Goal: Information Seeking & Learning: Find specific fact

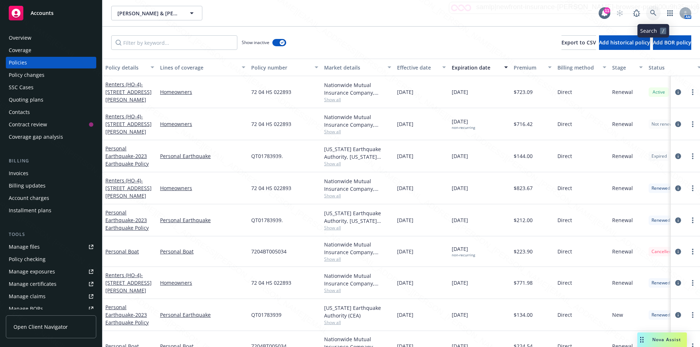
click at [653, 11] on icon at bounding box center [653, 13] width 7 height 7
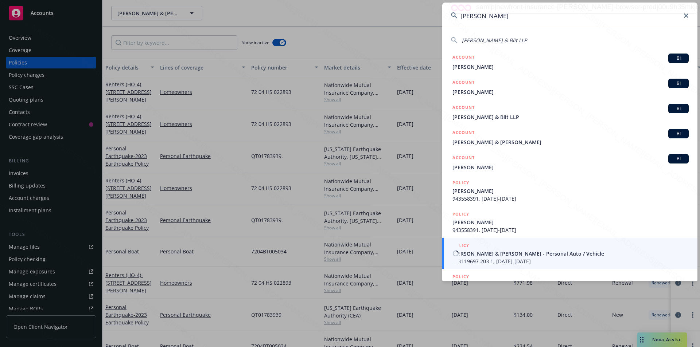
type input "[PERSON_NAME]"
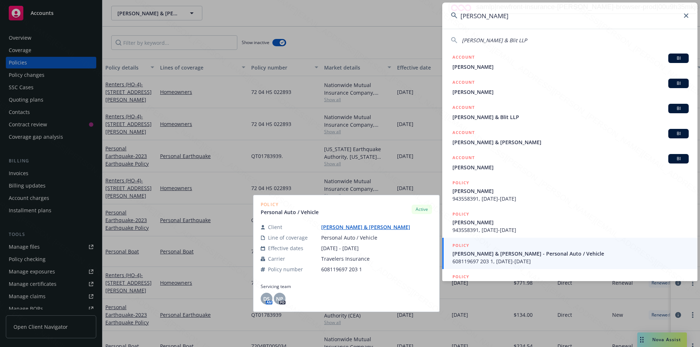
click at [509, 254] on span "[PERSON_NAME] & [PERSON_NAME] - Personal Auto / Vehicle" at bounding box center [570, 254] width 236 height 8
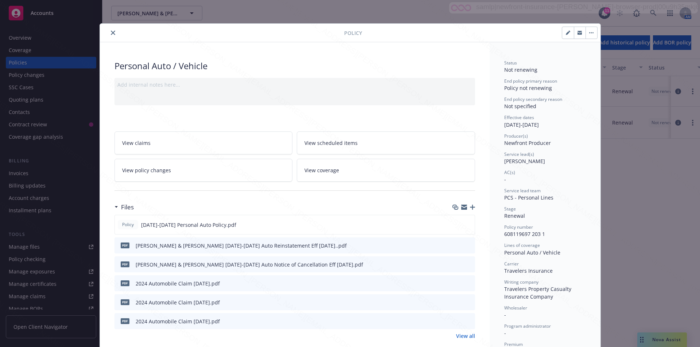
click at [111, 31] on icon "close" at bounding box center [113, 33] width 4 height 4
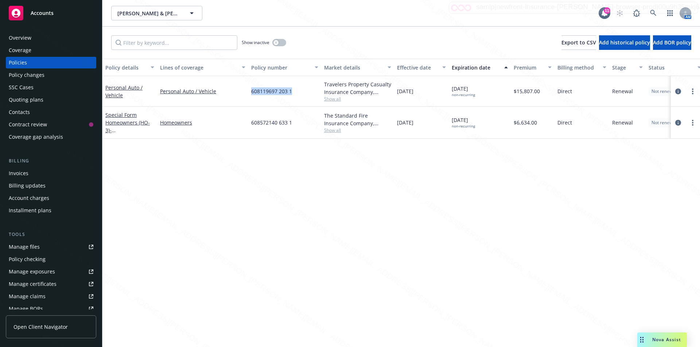
drag, startPoint x: 292, startPoint y: 93, endPoint x: 251, endPoint y: 92, distance: 41.6
click at [251, 92] on div "608119697 203 1" at bounding box center [284, 91] width 73 height 31
copy span "608119697 203 1"
click at [405, 161] on div "Policy details Lines of coverage Policy number Market details Effective date Ex…" at bounding box center [401, 203] width 598 height 289
drag, startPoint x: 302, startPoint y: 93, endPoint x: 248, endPoint y: 88, distance: 54.2
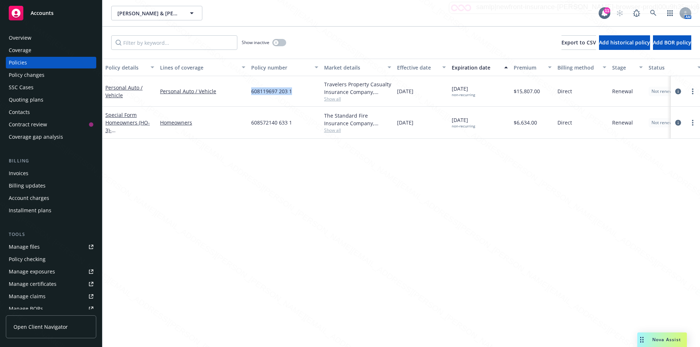
click at [248, 88] on div "608119697 203 1" at bounding box center [284, 91] width 73 height 31
copy span "608119697 203 1"
click at [651, 12] on icon at bounding box center [653, 13] width 7 height 7
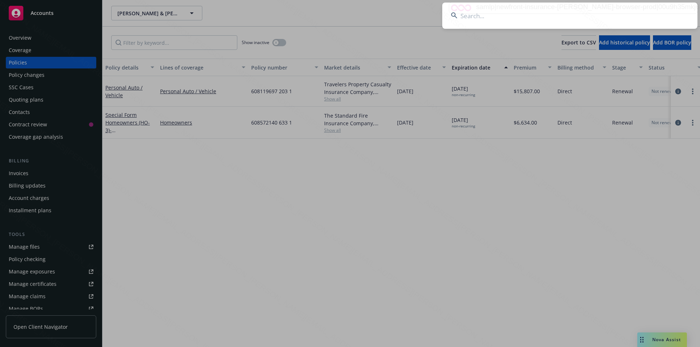
type input "A2803792"
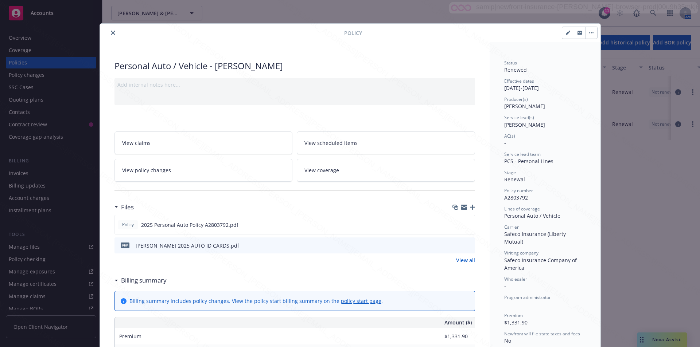
click at [111, 33] on icon "close" at bounding box center [113, 33] width 4 height 4
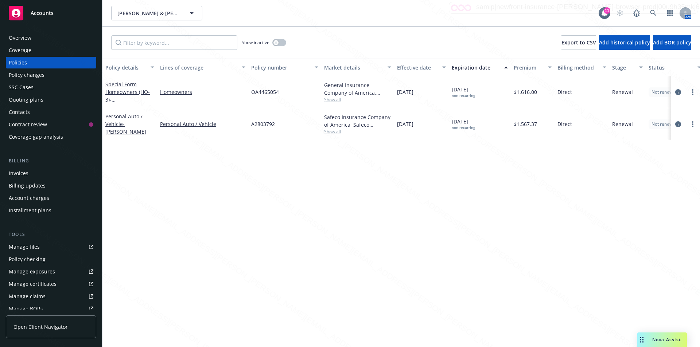
click at [22, 61] on div "Policies" at bounding box center [18, 63] width 18 height 12
drag, startPoint x: 537, startPoint y: 125, endPoint x: 517, endPoint y: 124, distance: 20.4
click at [514, 122] on div "$1,567.37" at bounding box center [533, 124] width 44 height 32
copy span "$1,567.37"
click at [286, 219] on div "Policy details Lines of coverage Policy number Market details Effective date Ex…" at bounding box center [401, 203] width 598 height 289
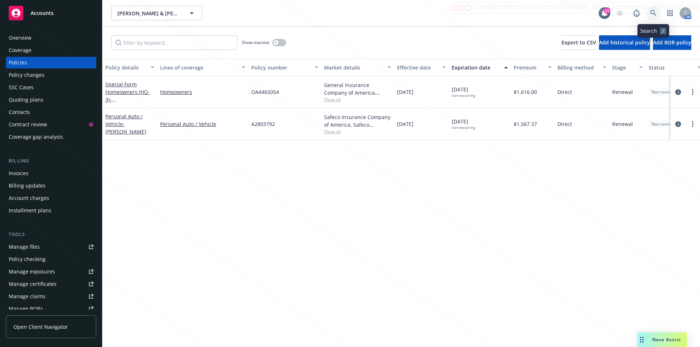
click at [651, 12] on icon at bounding box center [653, 13] width 7 height 7
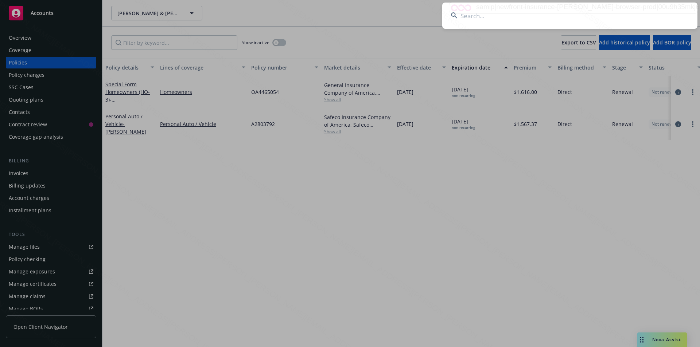
click at [558, 20] on input at bounding box center [569, 16] width 255 height 26
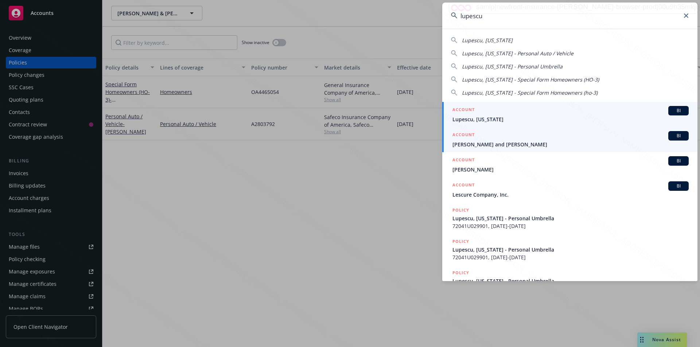
type input "lupescu"
click at [496, 143] on span "[PERSON_NAME] and [PERSON_NAME]" at bounding box center [570, 145] width 236 height 8
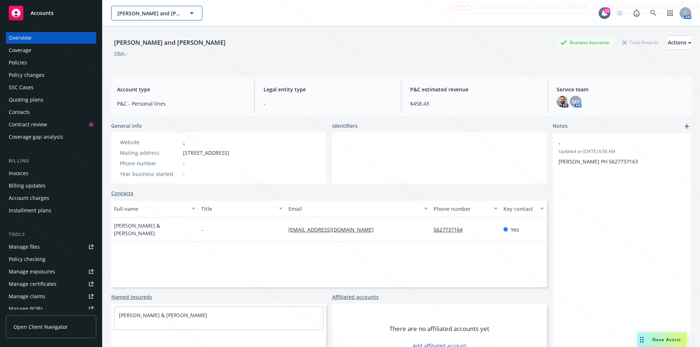
click at [190, 13] on icon "button" at bounding box center [191, 13] width 9 height 9
click at [20, 67] on div "Policies" at bounding box center [18, 63] width 18 height 12
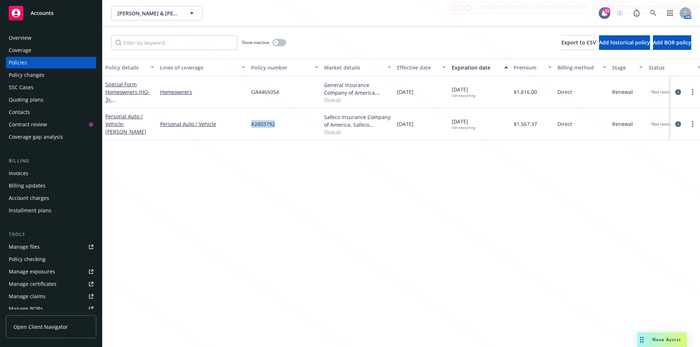
drag, startPoint x: 272, startPoint y: 124, endPoint x: 250, endPoint y: 123, distance: 21.5
click at [250, 123] on div "A2803792" at bounding box center [284, 124] width 73 height 32
copy span "A2803792"
click at [158, 41] on input "Filter by keyword..." at bounding box center [174, 42] width 126 height 15
paste input "A2803792"
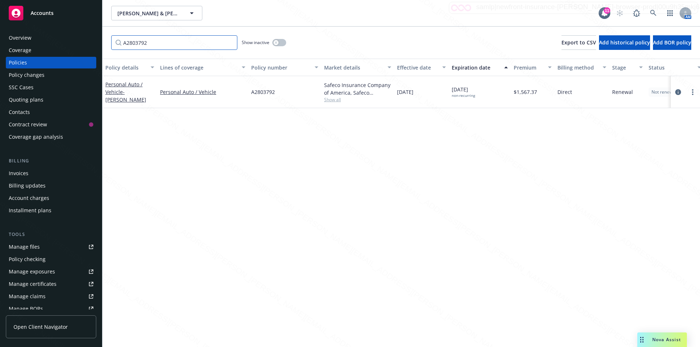
type input "A2803792"
click at [278, 44] on div "button" at bounding box center [275, 42] width 5 height 5
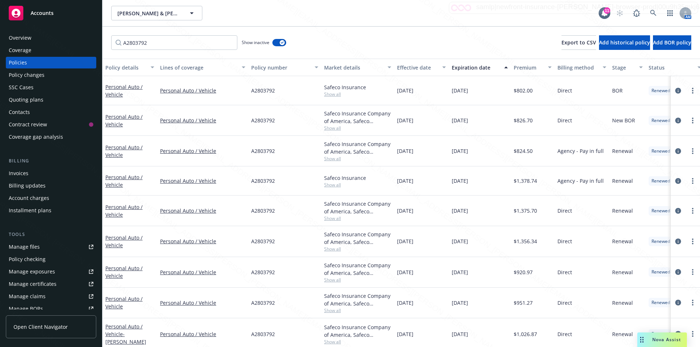
click at [483, 68] on div "Expiration date" at bounding box center [476, 68] width 48 height 8
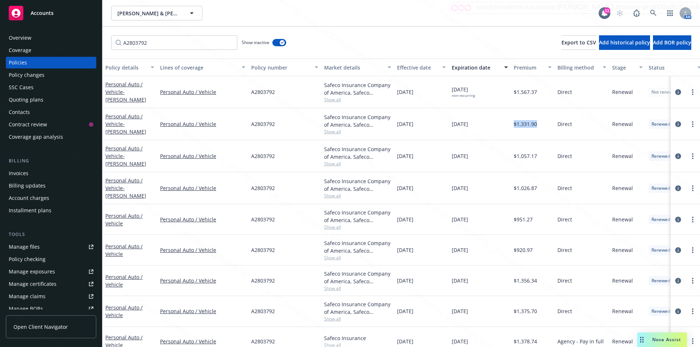
drag, startPoint x: 541, startPoint y: 125, endPoint x: 512, endPoint y: 125, distance: 28.8
click at [512, 125] on div "$1,331.90" at bounding box center [533, 124] width 44 height 32
copy span "$1,331.90"
click at [675, 125] on icon "circleInformation" at bounding box center [678, 124] width 6 height 6
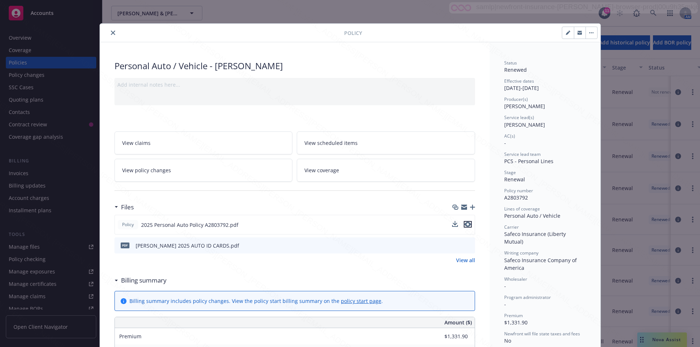
click at [466, 226] on icon "preview file" at bounding box center [467, 224] width 7 height 5
click at [109, 32] on button "close" at bounding box center [113, 32] width 9 height 9
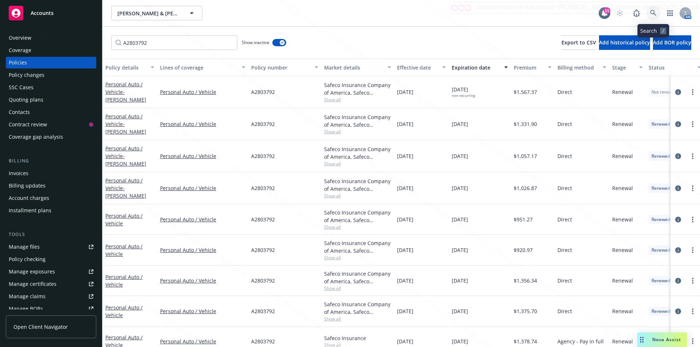
click at [654, 11] on icon at bounding box center [653, 13] width 7 height 7
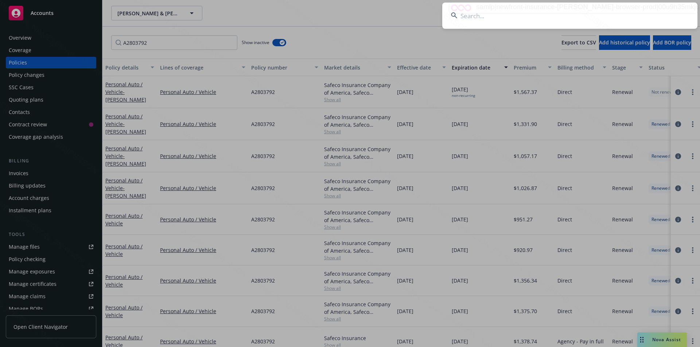
click at [541, 16] on input at bounding box center [569, 16] width 255 height 26
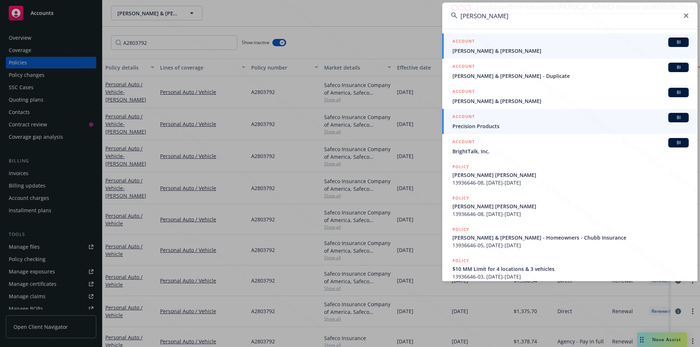
type input "[PERSON_NAME]"
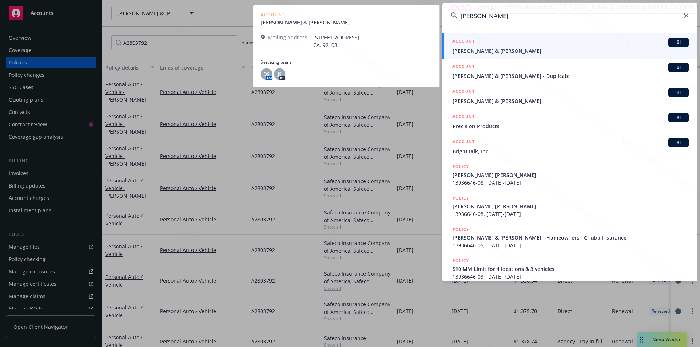
click at [481, 50] on span "[PERSON_NAME] & [PERSON_NAME]" at bounding box center [570, 51] width 236 height 8
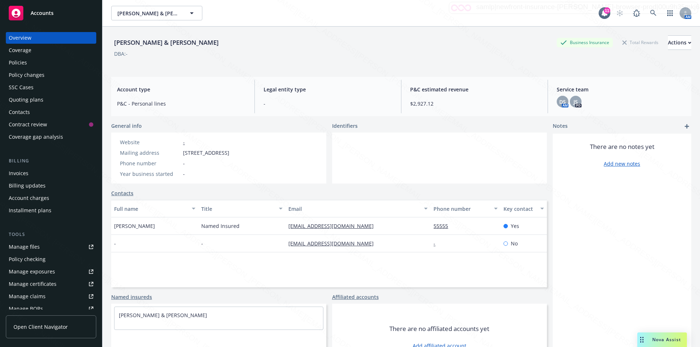
click at [20, 61] on div "Policies" at bounding box center [18, 63] width 18 height 12
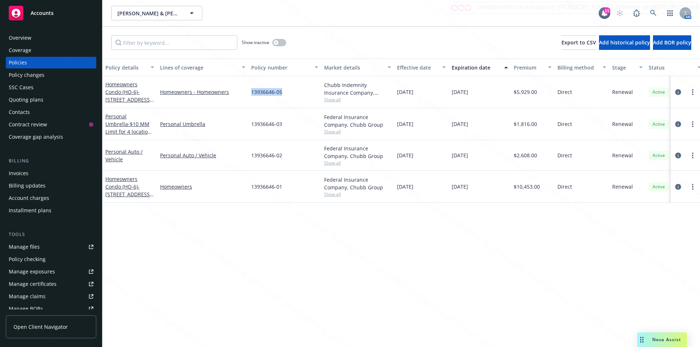
drag, startPoint x: 282, startPoint y: 94, endPoint x: 248, endPoint y: 91, distance: 34.1
click at [248, 90] on div "Homeowners Condo (HO-6) - [STREET_ADDRESS][US_STATE] Homeowners - Homeowners 13…" at bounding box center [454, 92] width 704 height 32
drag, startPoint x: 287, startPoint y: 90, endPoint x: 250, endPoint y: 90, distance: 36.5
click at [250, 90] on div "13936646-05" at bounding box center [284, 92] width 73 height 32
copy span "13936646-05"
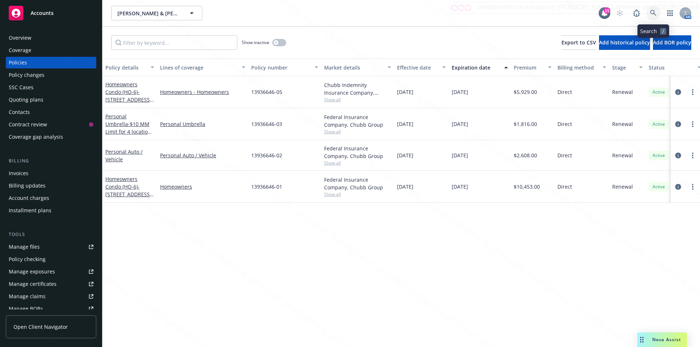
click at [649, 11] on link at bounding box center [653, 13] width 15 height 15
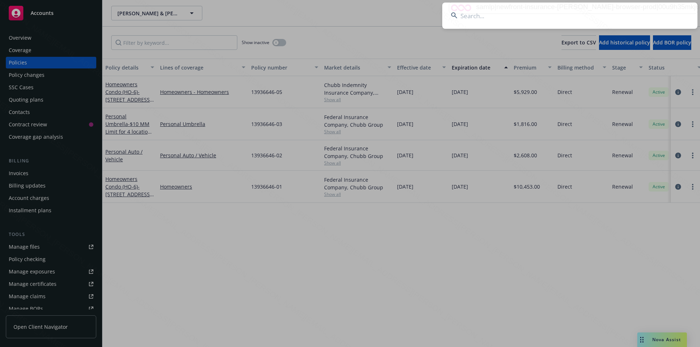
click at [572, 18] on input at bounding box center [569, 16] width 255 height 26
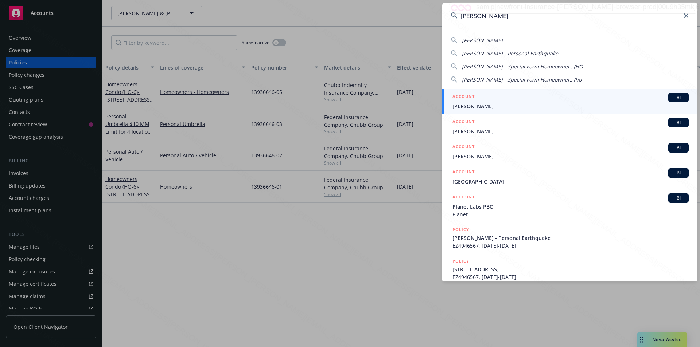
type input "[PERSON_NAME]"
click at [499, 105] on span "[PERSON_NAME]" at bounding box center [570, 106] width 236 height 8
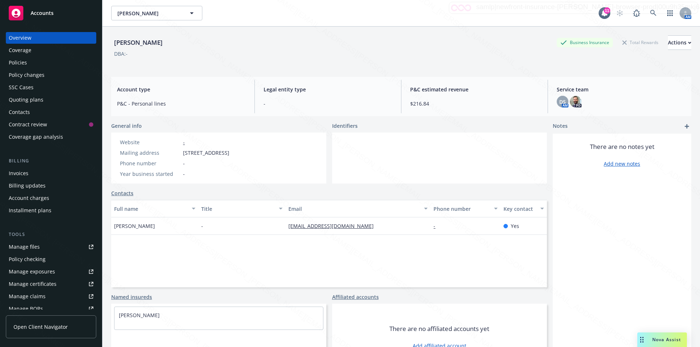
click at [21, 61] on div "Policies" at bounding box center [18, 63] width 18 height 12
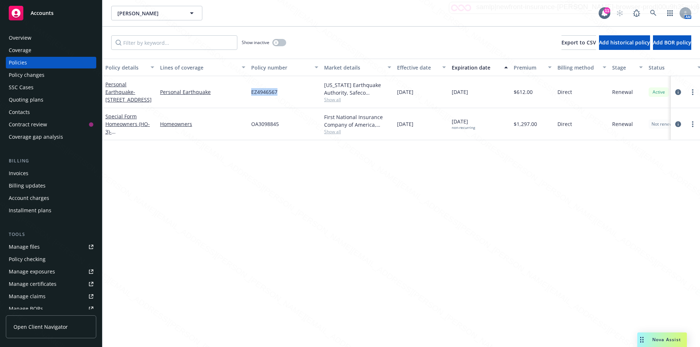
drag, startPoint x: 288, startPoint y: 92, endPoint x: 241, endPoint y: 88, distance: 46.9
click at [241, 88] on div "Personal Earthquake - [STREET_ADDRESS] Personal Earthquake EZ4946567 [US_STATE]…" at bounding box center [454, 92] width 704 height 32
copy div "EZ4946567"
click at [653, 13] on icon at bounding box center [653, 13] width 7 height 7
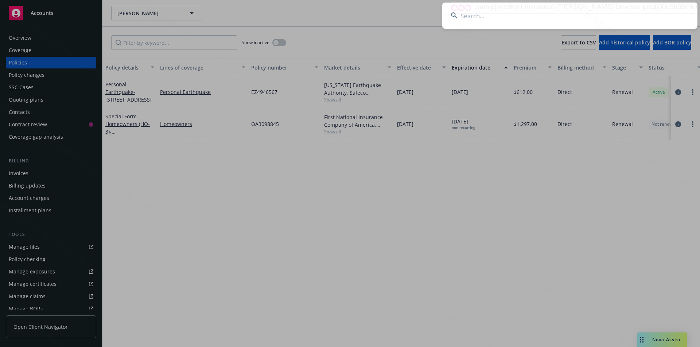
click at [581, 19] on input at bounding box center [569, 16] width 255 height 26
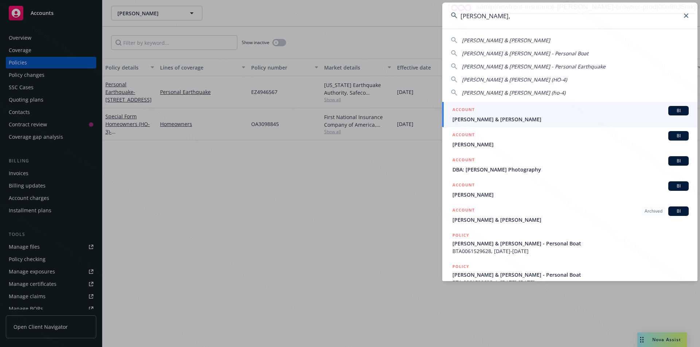
type input "[PERSON_NAME],"
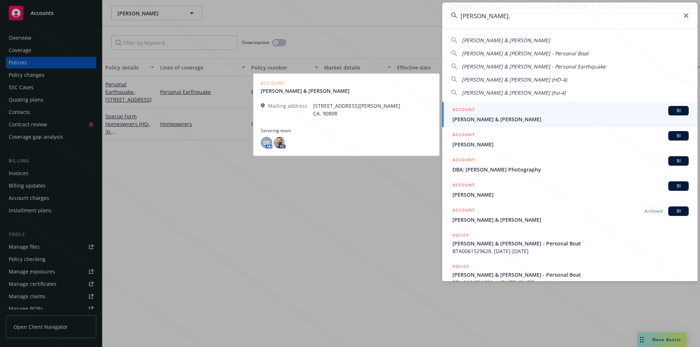
click at [490, 118] on span "[PERSON_NAME] & [PERSON_NAME]" at bounding box center [570, 120] width 236 height 8
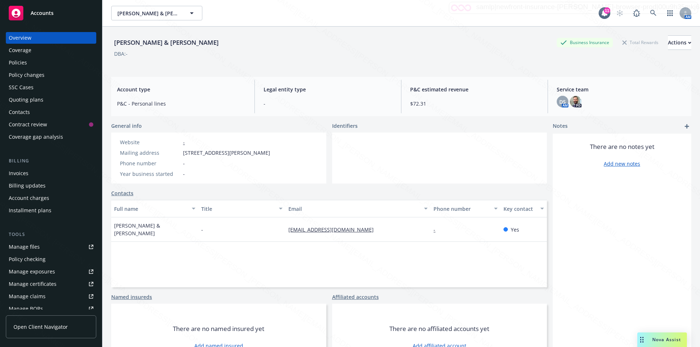
click at [20, 63] on div "Policies" at bounding box center [18, 63] width 18 height 12
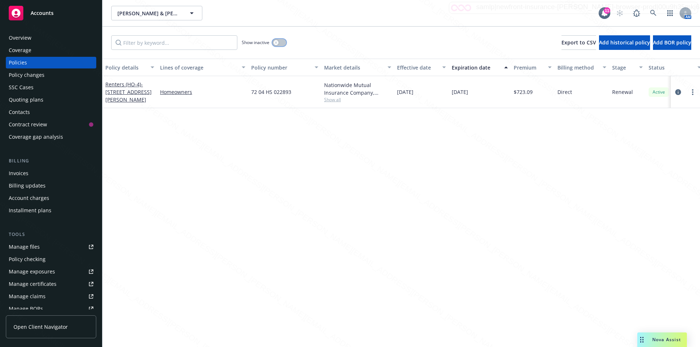
click at [275, 42] on icon "button" at bounding box center [276, 42] width 3 height 3
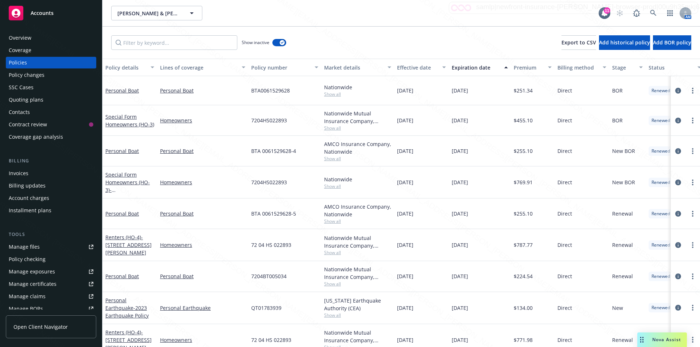
click at [471, 67] on div "Expiration date" at bounding box center [476, 68] width 48 height 8
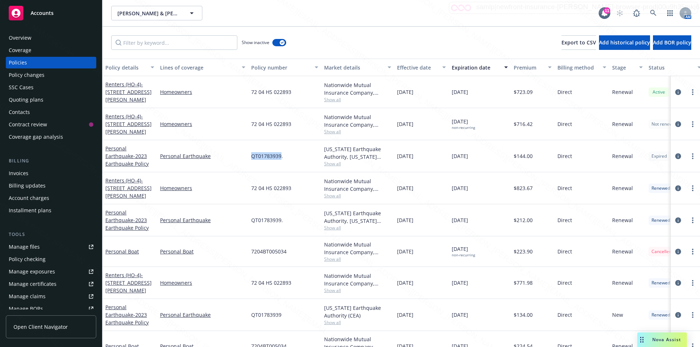
drag, startPoint x: 281, startPoint y: 155, endPoint x: 251, endPoint y: 158, distance: 30.0
click at [251, 158] on div "QT01783939." at bounding box center [284, 156] width 73 height 32
copy span "QT01783939"
click at [24, 39] on div "Overview" at bounding box center [20, 38] width 23 height 12
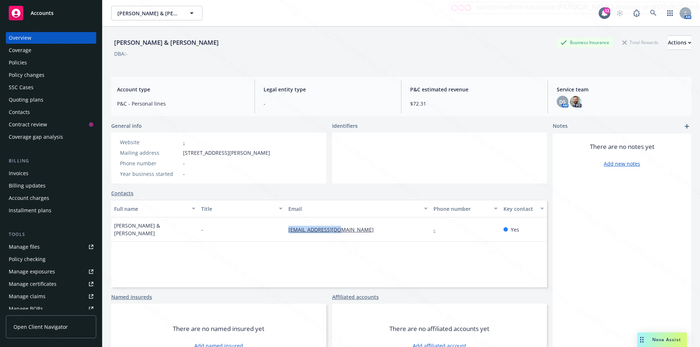
drag, startPoint x: 282, startPoint y: 232, endPoint x: 335, endPoint y: 224, distance: 53.1
click at [335, 223] on div "[PERSON_NAME] & [PERSON_NAME] - [EMAIL_ADDRESS][DOMAIN_NAME] - Yes" at bounding box center [329, 230] width 436 height 24
copy div "[EMAIL_ADDRESS][DOMAIN_NAME]"
click at [20, 65] on div "Policies" at bounding box center [18, 63] width 18 height 12
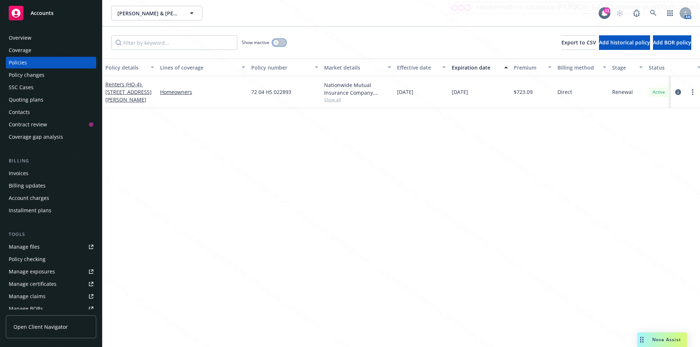
click at [278, 42] on div "button" at bounding box center [275, 42] width 5 height 5
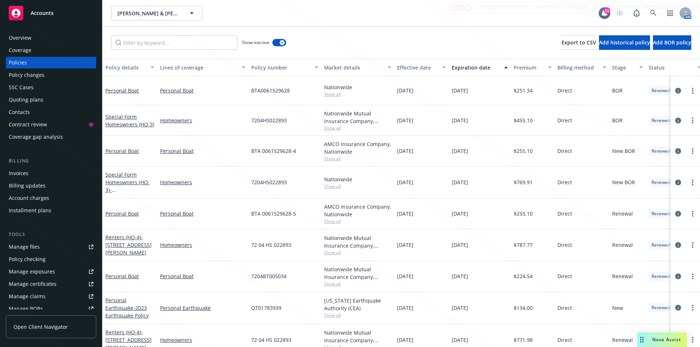
drag, startPoint x: 463, startPoint y: 66, endPoint x: 464, endPoint y: 73, distance: 7.4
click at [463, 66] on div "Expiration date" at bounding box center [476, 68] width 48 height 8
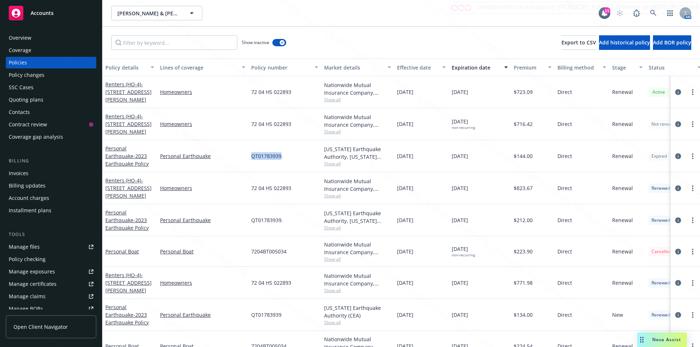
drag, startPoint x: 281, startPoint y: 156, endPoint x: 251, endPoint y: 156, distance: 29.5
click at [251, 156] on span "QT01783939." at bounding box center [267, 156] width 32 height 8
copy span "QT01783939"
click at [15, 37] on div "Overview" at bounding box center [20, 38] width 23 height 12
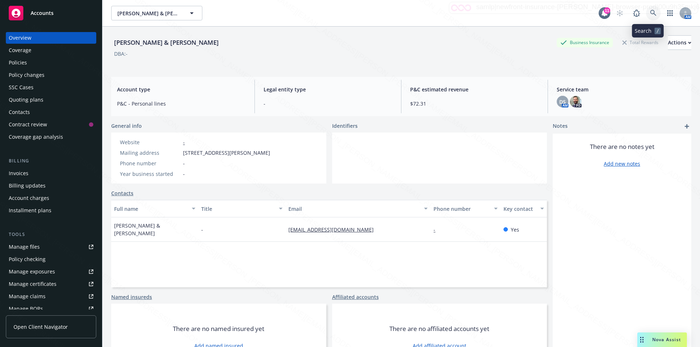
click at [650, 11] on icon at bounding box center [653, 13] width 7 height 7
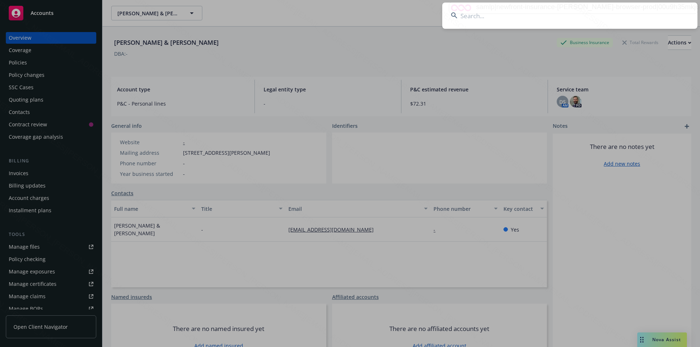
click at [561, 15] on input at bounding box center [569, 16] width 255 height 26
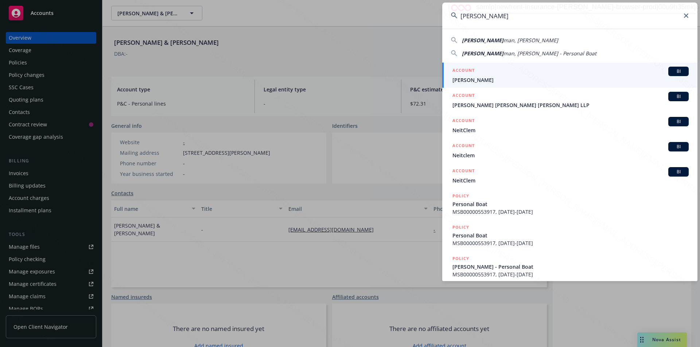
type input "[PERSON_NAME]"
click at [480, 81] on span "[PERSON_NAME]" at bounding box center [570, 80] width 236 height 8
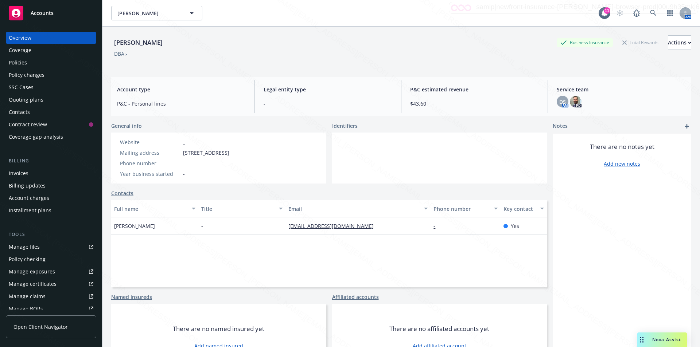
click at [23, 65] on div "Policies" at bounding box center [18, 63] width 18 height 12
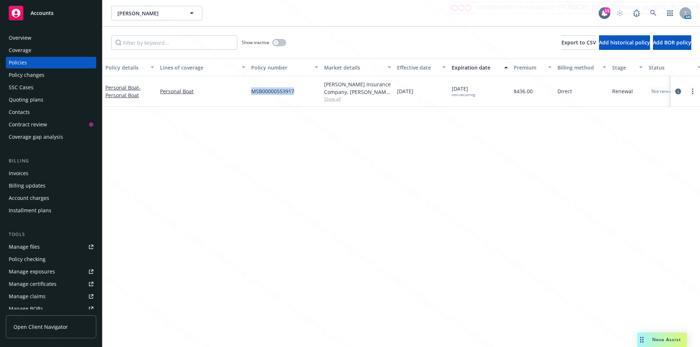
drag, startPoint x: 296, startPoint y: 92, endPoint x: 251, endPoint y: 90, distance: 44.9
click at [251, 90] on div "MSB00000553917" at bounding box center [284, 91] width 73 height 31
click at [653, 11] on icon at bounding box center [653, 13] width 7 height 7
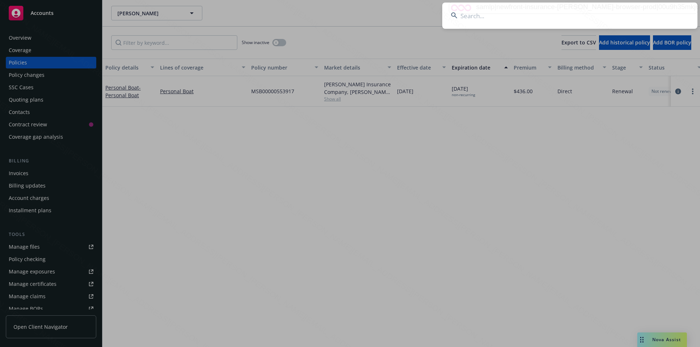
click at [574, 16] on input at bounding box center [569, 16] width 255 height 26
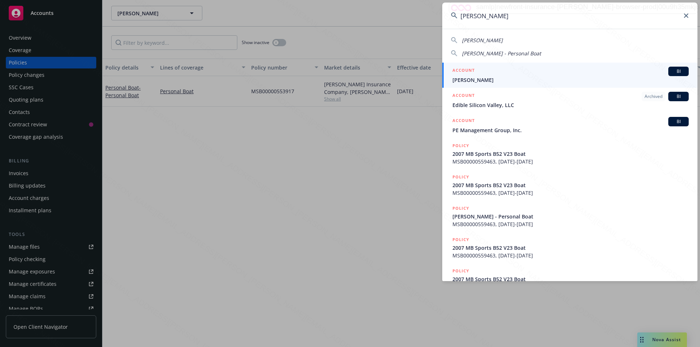
type input "[PERSON_NAME]"
click at [473, 85] on link "ACCOUNT BI [PERSON_NAME]" at bounding box center [569, 75] width 255 height 25
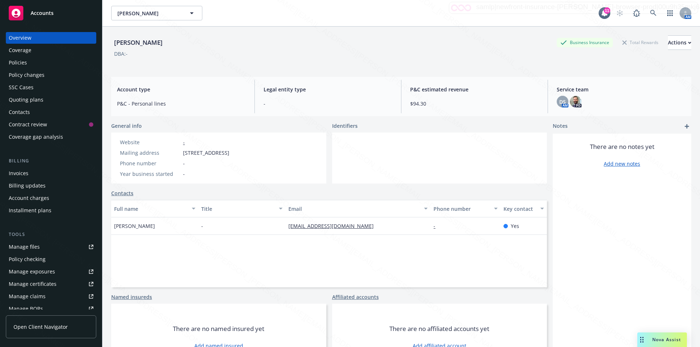
click at [26, 62] on div "Policies" at bounding box center [18, 63] width 18 height 12
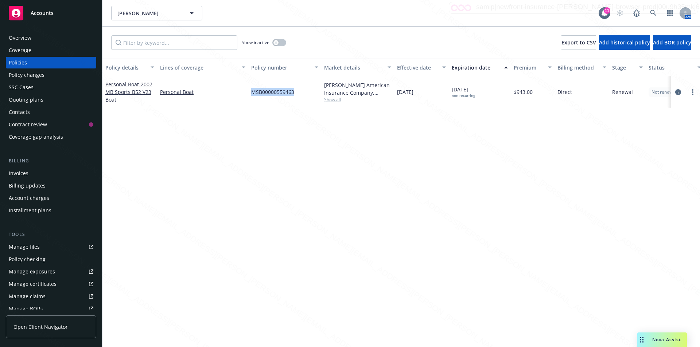
drag, startPoint x: 296, startPoint y: 93, endPoint x: 250, endPoint y: 92, distance: 46.3
click at [249, 92] on div "MSB00000559463" at bounding box center [284, 92] width 73 height 32
click at [652, 13] on icon at bounding box center [653, 13] width 7 height 7
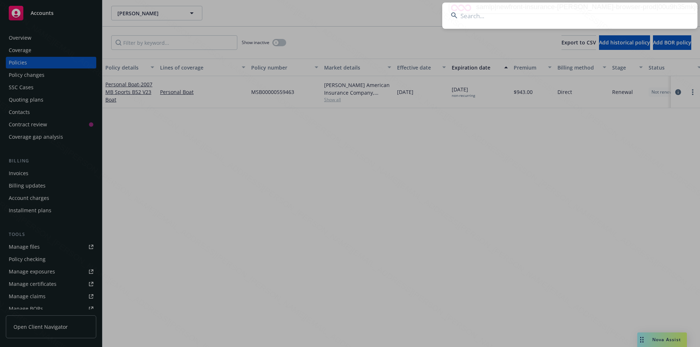
click at [544, 15] on input at bounding box center [569, 16] width 255 height 26
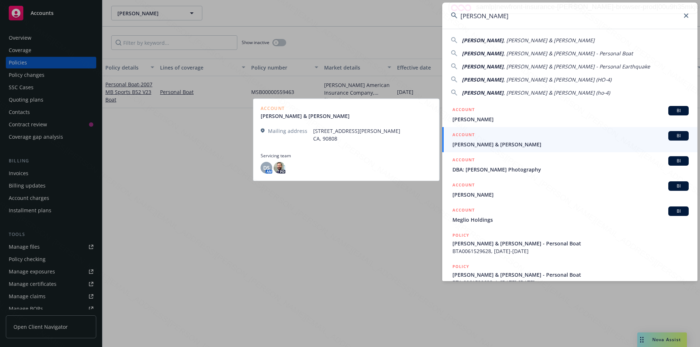
type input "[PERSON_NAME]"
click at [495, 143] on span "[PERSON_NAME] & [PERSON_NAME]" at bounding box center [570, 145] width 236 height 8
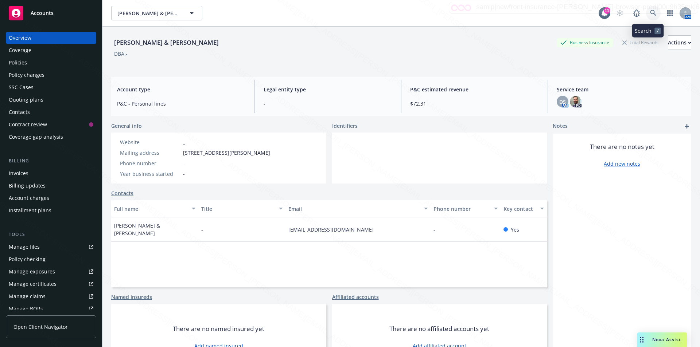
click at [646, 8] on link at bounding box center [653, 13] width 15 height 15
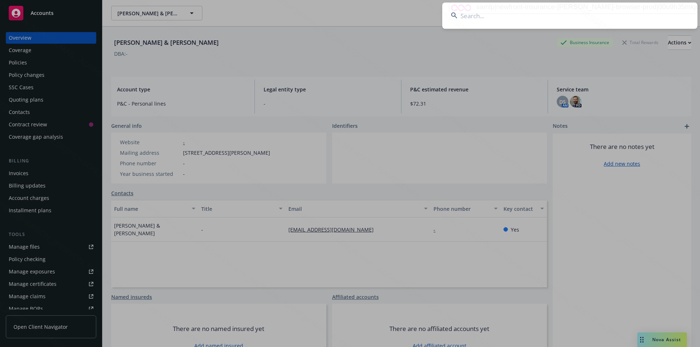
click at [539, 13] on input at bounding box center [569, 16] width 255 height 26
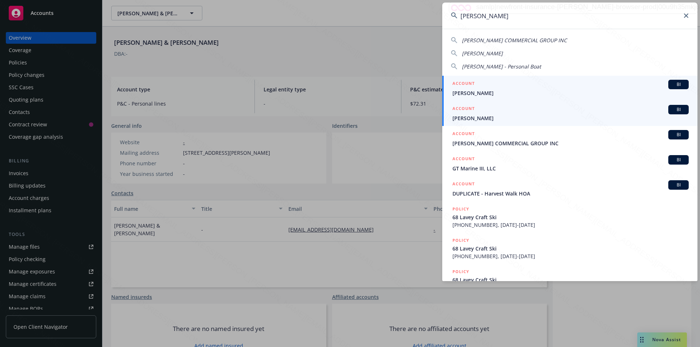
type input "[PERSON_NAME]"
click at [475, 118] on span "[PERSON_NAME]" at bounding box center [570, 118] width 236 height 8
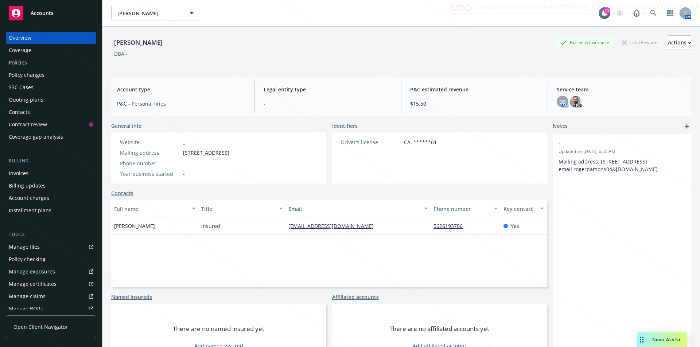
click at [27, 63] on div "Policies" at bounding box center [51, 63] width 85 height 12
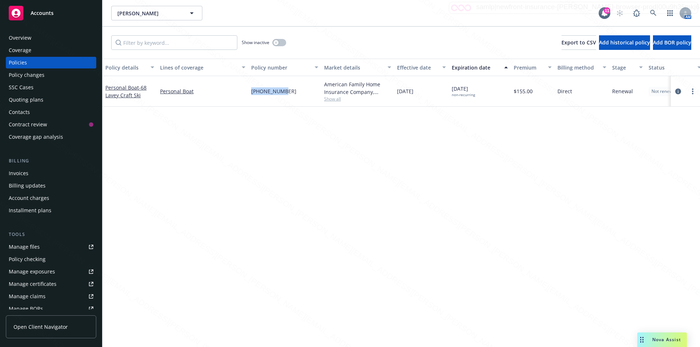
drag, startPoint x: 284, startPoint y: 91, endPoint x: 252, endPoint y: 90, distance: 32.1
click at [252, 90] on div "[PHONE_NUMBER]" at bounding box center [284, 91] width 73 height 31
click at [679, 89] on icon "circleInformation" at bounding box center [678, 92] width 6 height 6
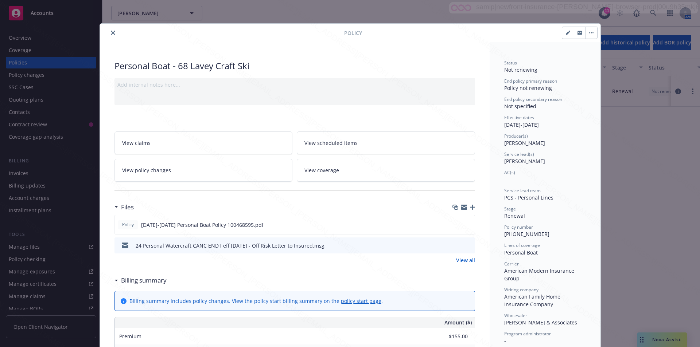
click at [466, 244] on icon "preview file" at bounding box center [468, 245] width 7 height 5
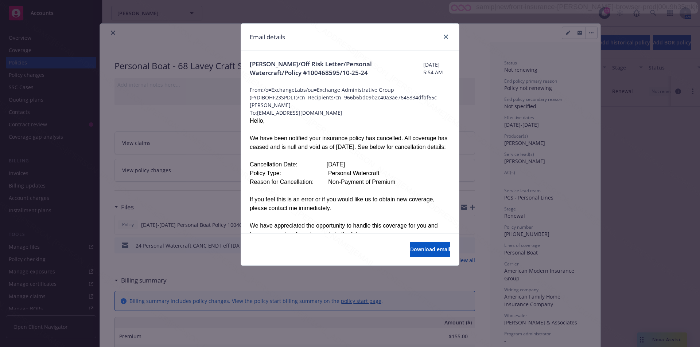
click at [442, 33] on div at bounding box center [445, 36] width 12 height 9
click at [444, 36] on icon "close" at bounding box center [446, 37] width 4 height 4
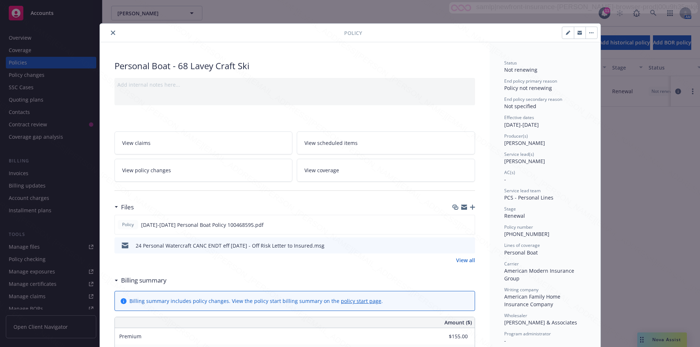
click at [111, 34] on icon "close" at bounding box center [113, 33] width 4 height 4
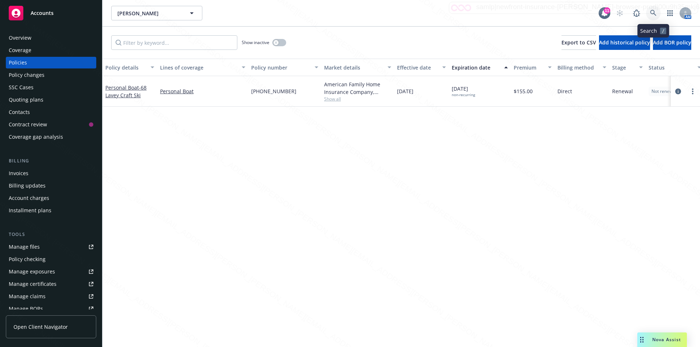
click at [651, 11] on icon at bounding box center [653, 13] width 6 height 6
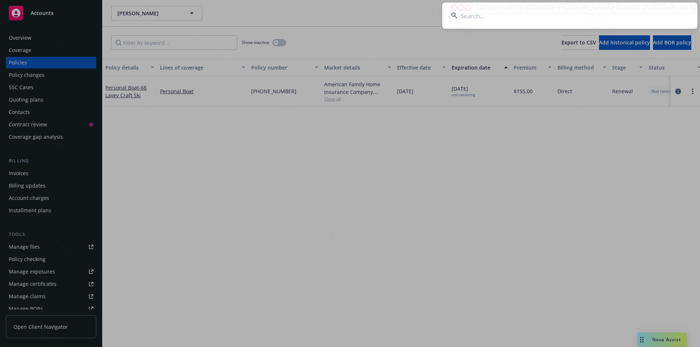
click at [515, 18] on input at bounding box center [569, 16] width 255 height 26
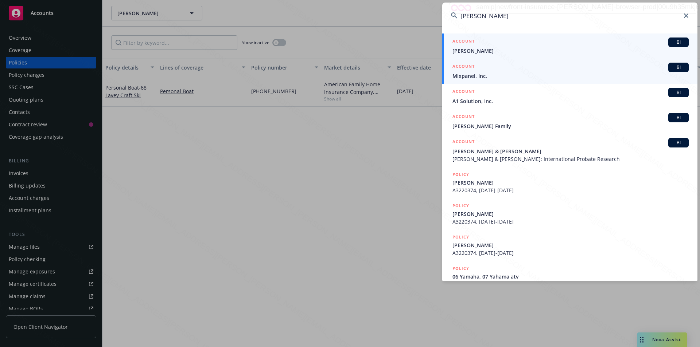
type input "[PERSON_NAME]"
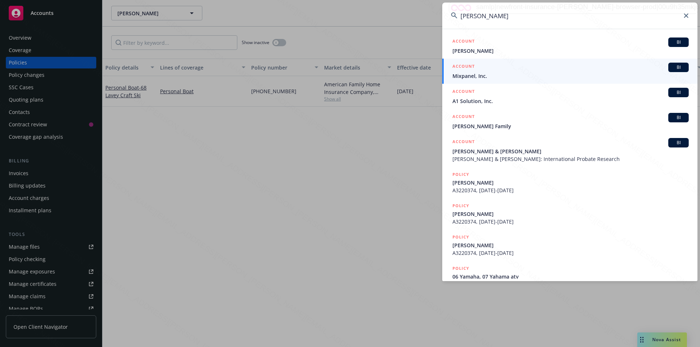
click at [479, 59] on link "ACCOUNT BI Mixpanel, Inc." at bounding box center [569, 71] width 255 height 25
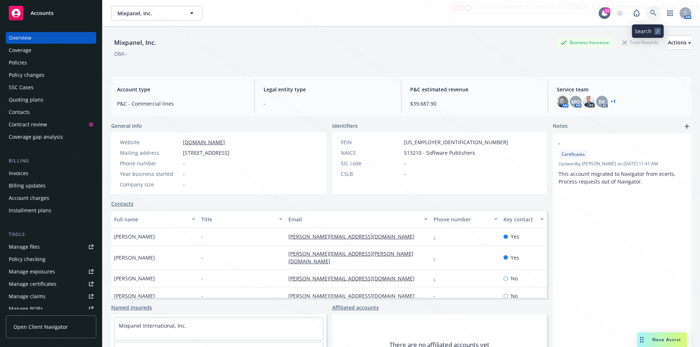
click at [650, 10] on icon at bounding box center [653, 13] width 7 height 7
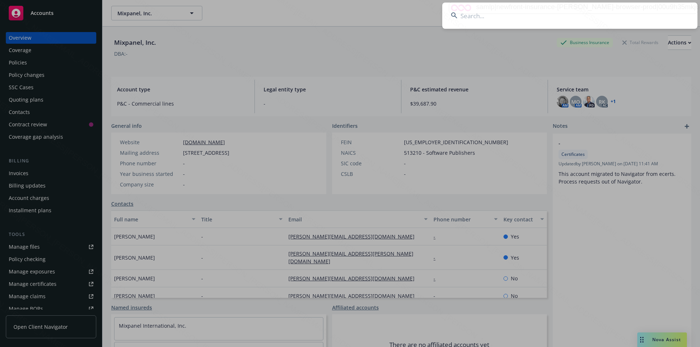
click at [518, 23] on input at bounding box center [569, 16] width 255 height 26
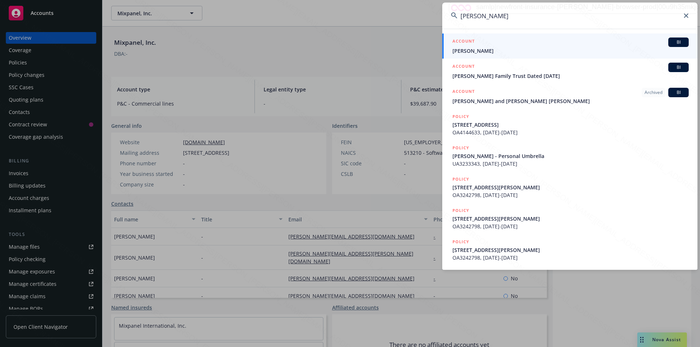
type input "[PERSON_NAME]"
click at [476, 54] on span "[PERSON_NAME]" at bounding box center [570, 51] width 236 height 8
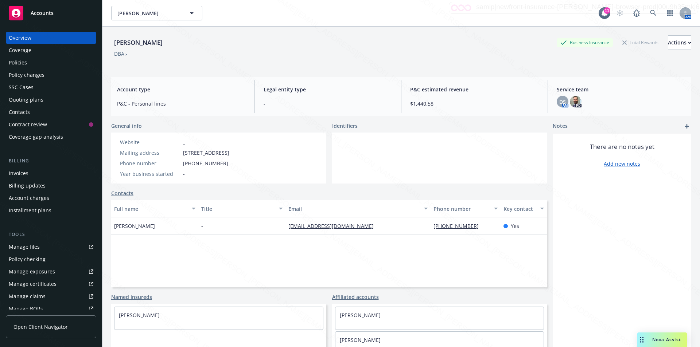
click at [20, 63] on div "Policies" at bounding box center [18, 63] width 18 height 12
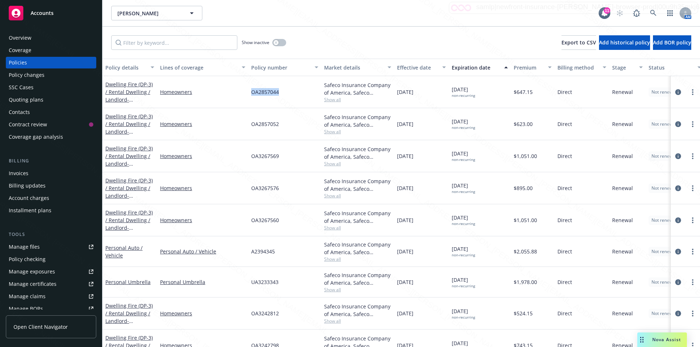
drag, startPoint x: 285, startPoint y: 96, endPoint x: 250, endPoint y: 92, distance: 35.3
click at [248, 90] on div "Dwelling Fire (DP-3) / Rental Dwelling / Landlord - [STREET_ADDRESS][PERSON_NAM…" at bounding box center [454, 92] width 704 height 32
drag, startPoint x: 280, startPoint y: 125, endPoint x: 253, endPoint y: 125, distance: 27.3
click at [250, 124] on div "OA2857052" at bounding box center [284, 124] width 73 height 32
click at [153, 42] on input "Filter by keyword..." at bounding box center [174, 42] width 126 height 15
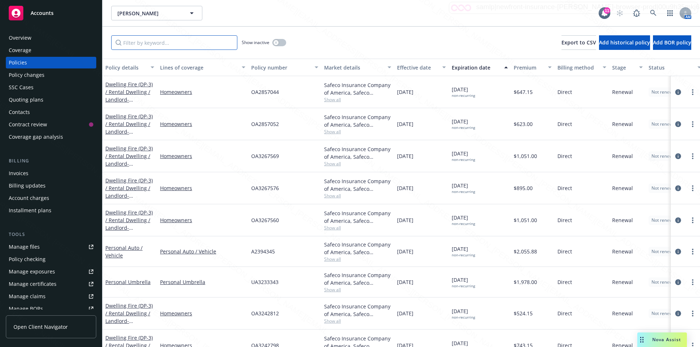
paste input "Safeco Policy OA2857052 will be non renewed"
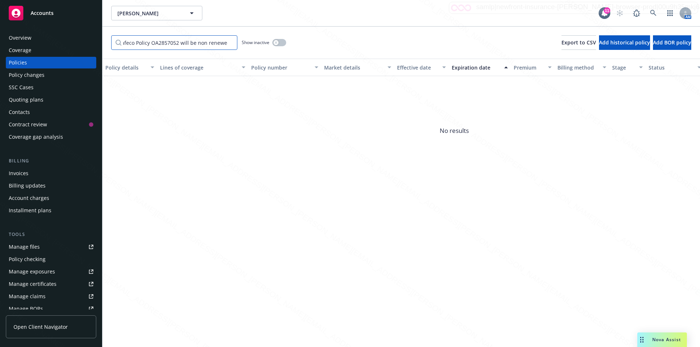
drag, startPoint x: 227, startPoint y: 43, endPoint x: 178, endPoint y: 40, distance: 49.7
click at [178, 40] on input "Safeco Policy OA2857052 will be non renewed" at bounding box center [174, 42] width 126 height 15
drag, startPoint x: 155, startPoint y: 42, endPoint x: 47, endPoint y: 36, distance: 107.7
click at [47, 36] on div "Accounts Overview Coverage Policies Policy changes SSC Cases Quoting plans Cont…" at bounding box center [350, 173] width 700 height 347
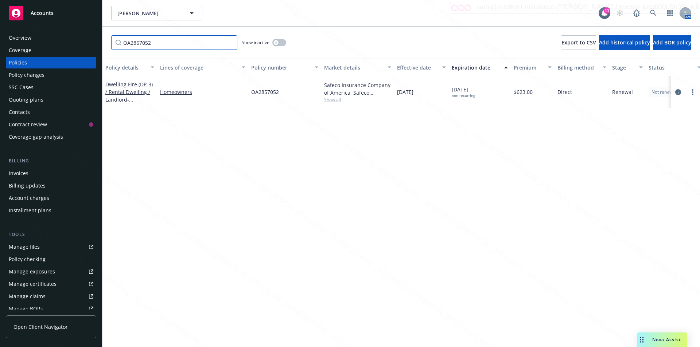
type input "OA2857052"
drag, startPoint x: 279, startPoint y: 93, endPoint x: 248, endPoint y: 90, distance: 31.9
click at [248, 90] on div "Dwelling Fire (DP-3) / Rental Dwelling / Landlord - [STREET_ADDRESS][PERSON_NAM…" at bounding box center [454, 92] width 704 height 32
click at [24, 61] on div "Policies" at bounding box center [18, 63] width 18 height 12
drag, startPoint x: 154, startPoint y: 45, endPoint x: 71, endPoint y: 34, distance: 83.1
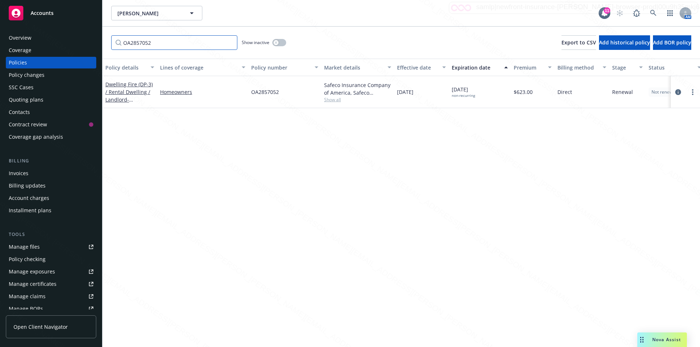
click at [71, 34] on div "Accounts Overview Coverage Policies Policy changes SSC Cases Quoting plans Cont…" at bounding box center [350, 173] width 700 height 347
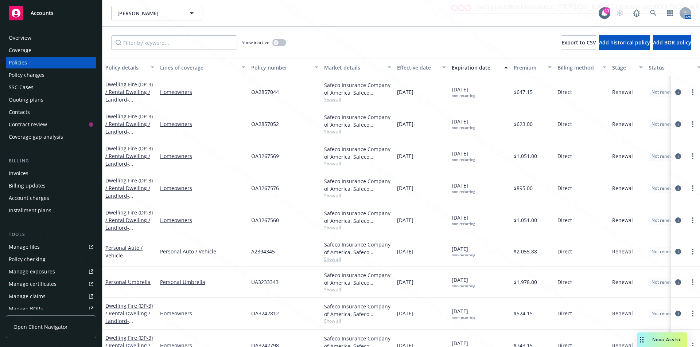
click at [28, 61] on div "Policies" at bounding box center [51, 63] width 85 height 12
click at [651, 10] on icon at bounding box center [653, 13] width 7 height 7
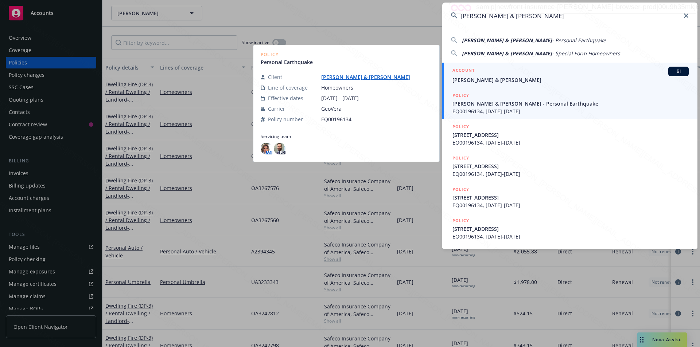
type input "[PERSON_NAME] & [PERSON_NAME]"
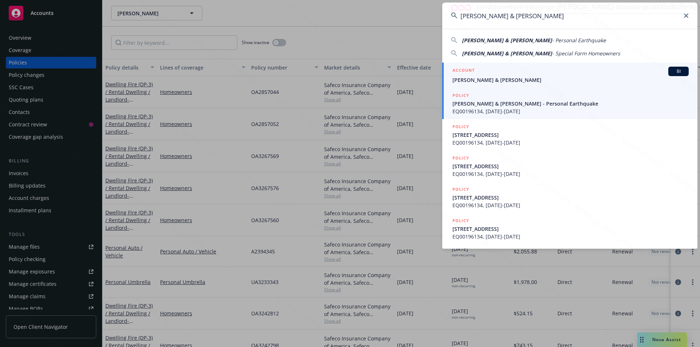
click at [508, 80] on span "[PERSON_NAME] & [PERSON_NAME]" at bounding box center [570, 80] width 236 height 8
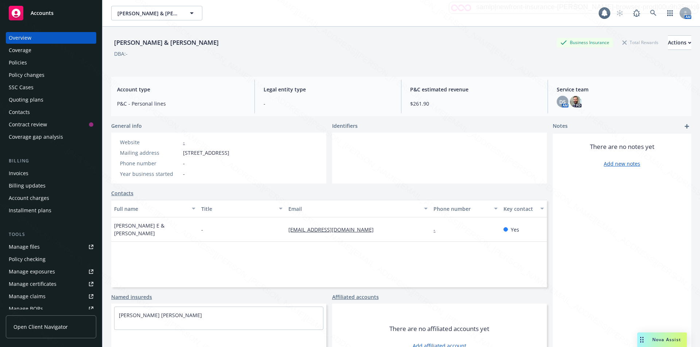
click at [31, 63] on div "Policies" at bounding box center [51, 63] width 85 height 12
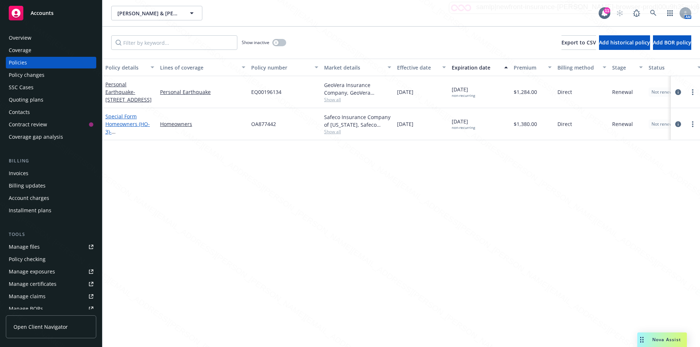
click at [129, 127] on link "Special Form Homeowners (HO-3) - [STREET_ADDRESS]-" at bounding box center [129, 128] width 48 height 30
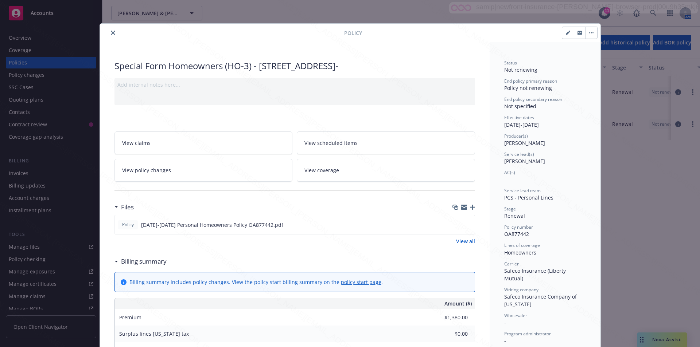
drag, startPoint x: 259, startPoint y: 66, endPoint x: 422, endPoint y: 64, distance: 163.4
click at [422, 64] on div "Special Form Homeowners (HO-3) - [STREET_ADDRESS]-" at bounding box center [294, 66] width 361 height 12
click at [115, 35] on div at bounding box center [223, 32] width 241 height 9
click at [112, 33] on icon "close" at bounding box center [113, 33] width 4 height 4
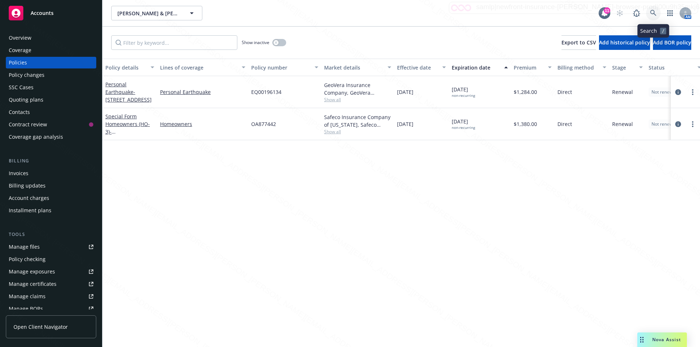
click at [651, 11] on icon at bounding box center [653, 13] width 6 height 6
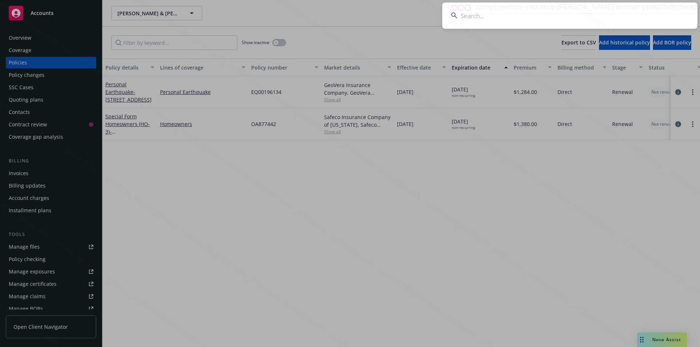
click at [475, 18] on input at bounding box center [569, 16] width 255 height 26
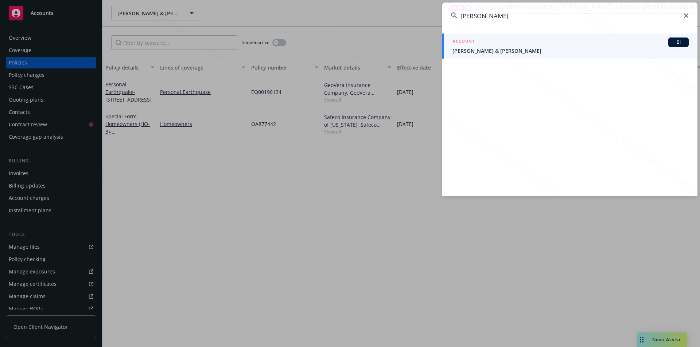
type input "[PERSON_NAME]"
click at [497, 51] on span "[PERSON_NAME] & [PERSON_NAME]" at bounding box center [570, 51] width 236 height 8
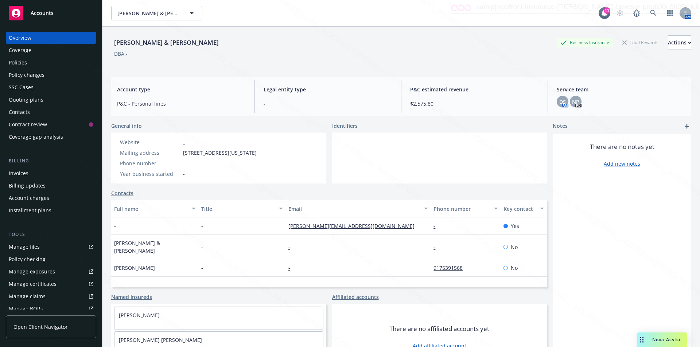
click at [29, 61] on div "Policies" at bounding box center [51, 63] width 85 height 12
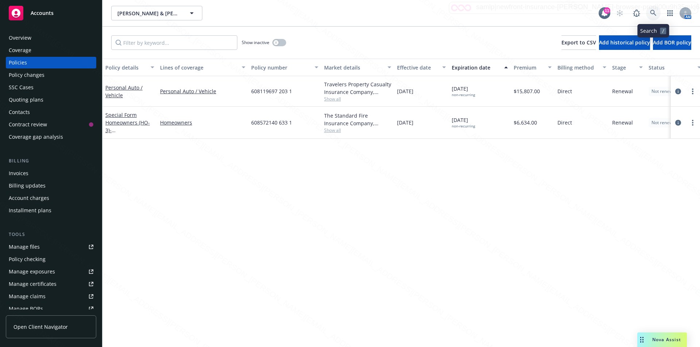
click at [653, 13] on icon at bounding box center [653, 13] width 6 height 6
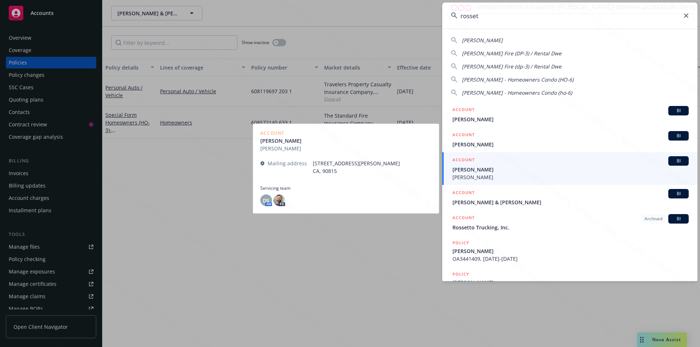
type input "rosset"
click at [485, 175] on span "[PERSON_NAME]" at bounding box center [570, 178] width 236 height 8
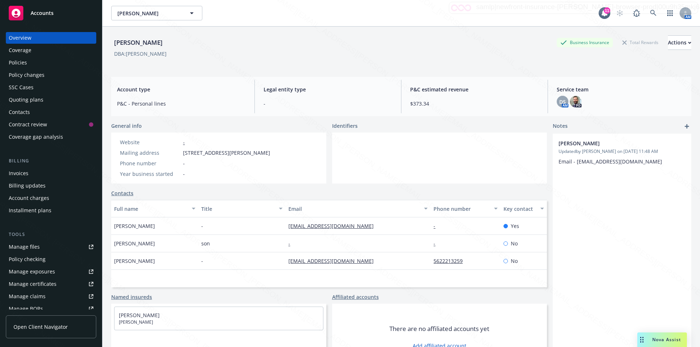
click at [22, 64] on div "Policies" at bounding box center [18, 63] width 18 height 12
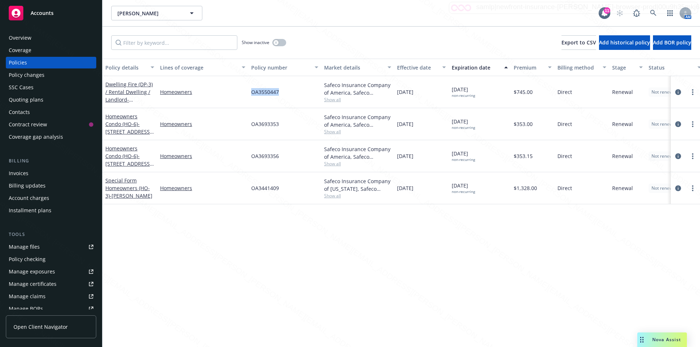
drag, startPoint x: 280, startPoint y: 92, endPoint x: 249, endPoint y: 90, distance: 30.7
click at [249, 90] on div "OA3550447" at bounding box center [284, 92] width 73 height 32
click at [26, 37] on div "Overview" at bounding box center [20, 38] width 23 height 12
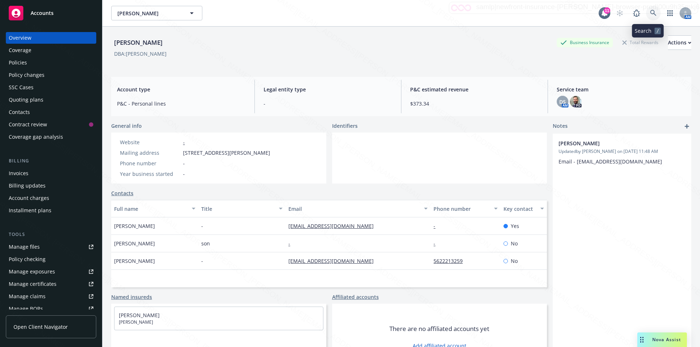
click at [650, 10] on icon at bounding box center [653, 13] width 7 height 7
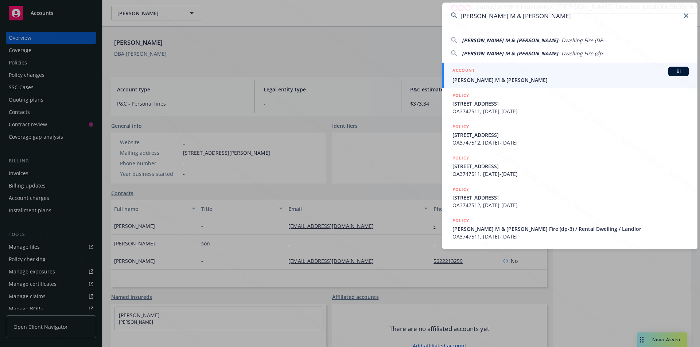
type input "[PERSON_NAME] M & [PERSON_NAME]"
click at [505, 80] on span "[PERSON_NAME] M & [PERSON_NAME]" at bounding box center [570, 80] width 236 height 8
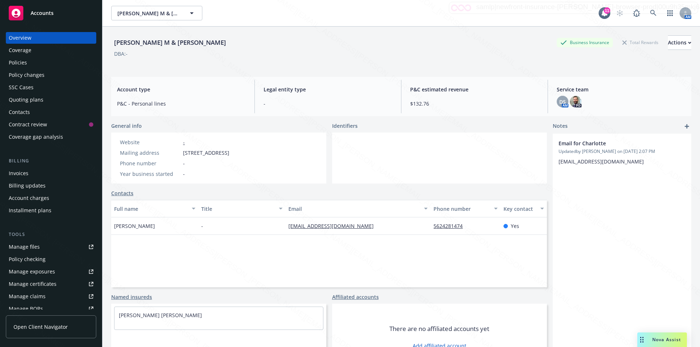
click at [16, 66] on div "Policies" at bounding box center [18, 63] width 18 height 12
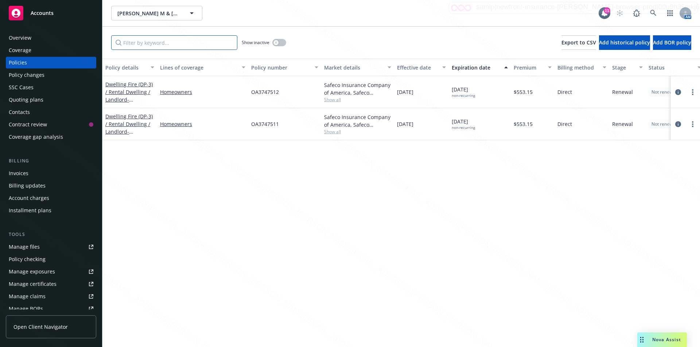
click at [150, 39] on input "Filter by keyword..." at bounding box center [174, 42] width 126 height 15
paste input "[PERSON_NAME] M & [PERSON_NAME]"
type input "[PERSON_NAME] M & [PERSON_NAME]"
drag, startPoint x: 281, startPoint y: 93, endPoint x: 237, endPoint y: 92, distance: 44.5
click at [237, 92] on div "Dwelling Fire (DP-3) / Rental Dwelling / Landlord - [STREET_ADDRESS] Homeowners…" at bounding box center [454, 92] width 704 height 32
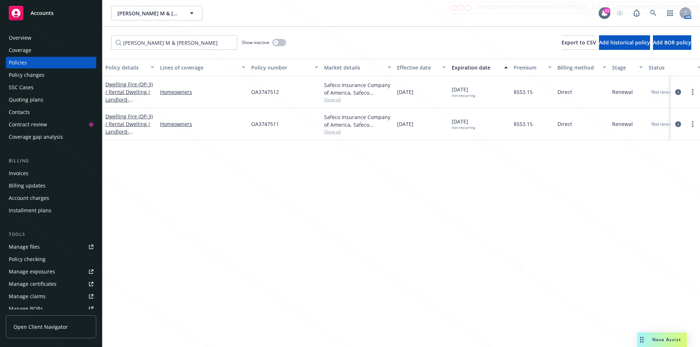
drag, startPoint x: 259, startPoint y: 96, endPoint x: 235, endPoint y: 174, distance: 81.9
click at [235, 174] on div "Policy details Lines of coverage Policy number Market details Effective date Ex…" at bounding box center [401, 203] width 598 height 289
click at [28, 40] on div "Overview" at bounding box center [20, 38] width 23 height 12
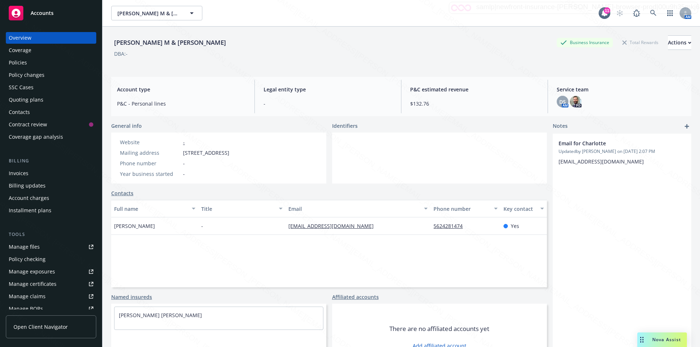
click at [125, 192] on link "Contacts" at bounding box center [122, 194] width 22 height 8
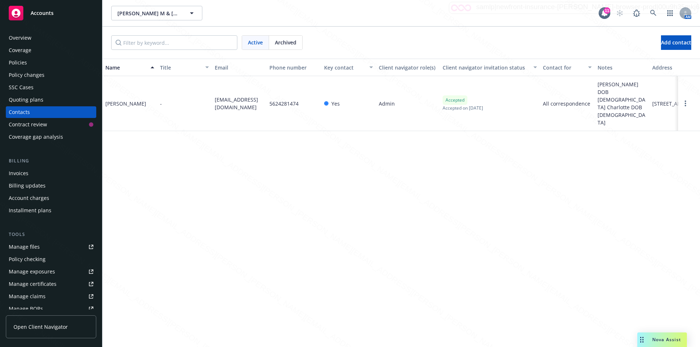
click at [20, 38] on div "Overview" at bounding box center [20, 38] width 23 height 12
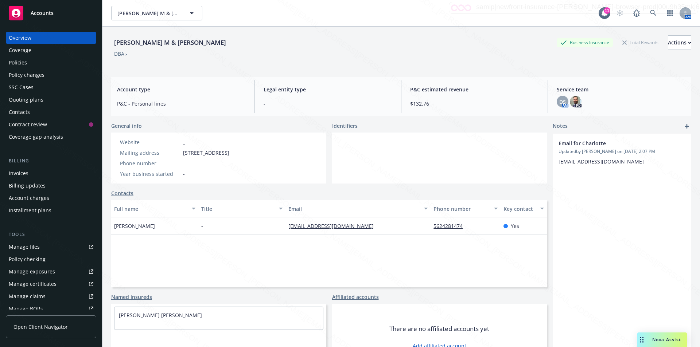
click at [124, 193] on link "Contacts" at bounding box center [122, 194] width 22 height 8
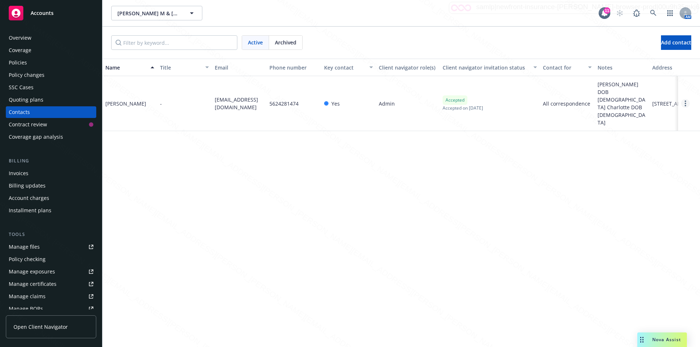
click at [685, 101] on icon "Open options" at bounding box center [685, 104] width 1 height 6
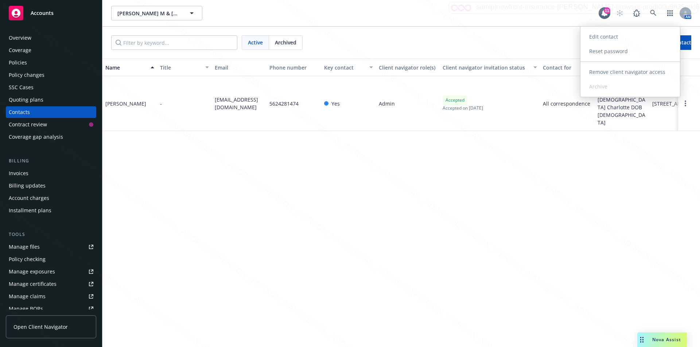
click at [603, 37] on link "Edit contact" at bounding box center [630, 37] width 100 height 15
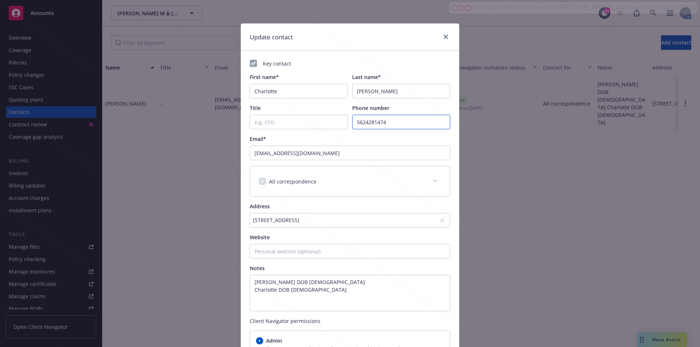
drag, startPoint x: 392, startPoint y: 121, endPoint x: 328, endPoint y: 124, distance: 64.6
click at [328, 124] on div "Title Phone number [PHONE_NUMBER]" at bounding box center [350, 116] width 201 height 25
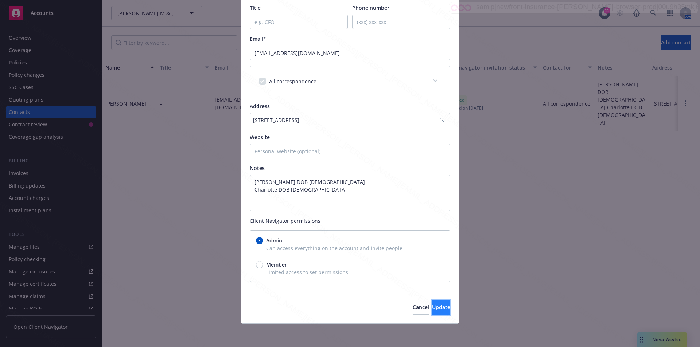
click at [432, 310] on span "Update" at bounding box center [441, 307] width 18 height 7
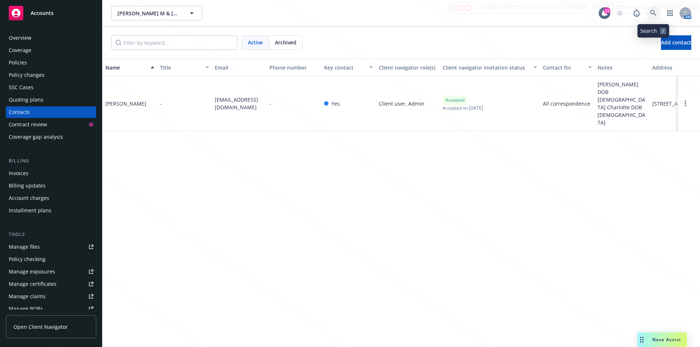
click at [652, 11] on icon at bounding box center [653, 13] width 6 height 6
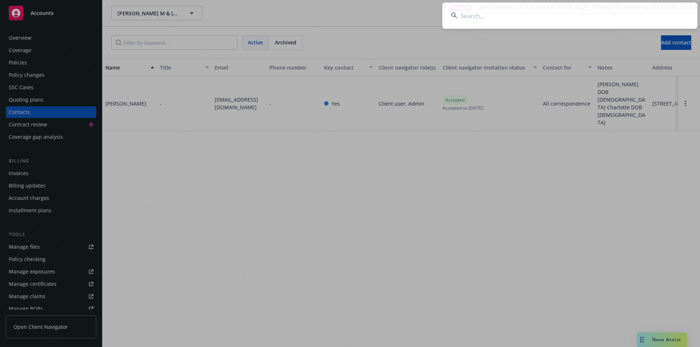
click at [474, 14] on input at bounding box center [569, 16] width 255 height 26
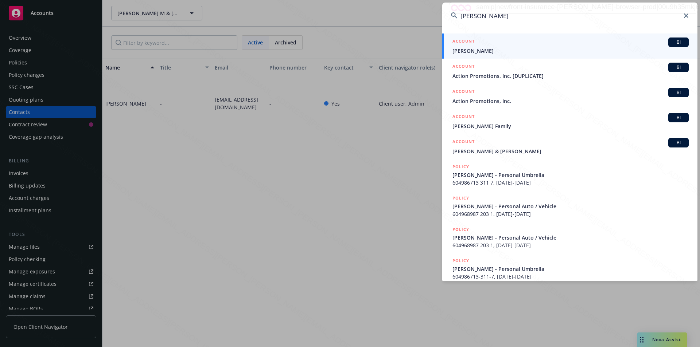
type input "[PERSON_NAME]"
click at [463, 58] on link "ACCOUNT BI [PERSON_NAME]" at bounding box center [569, 46] width 255 height 25
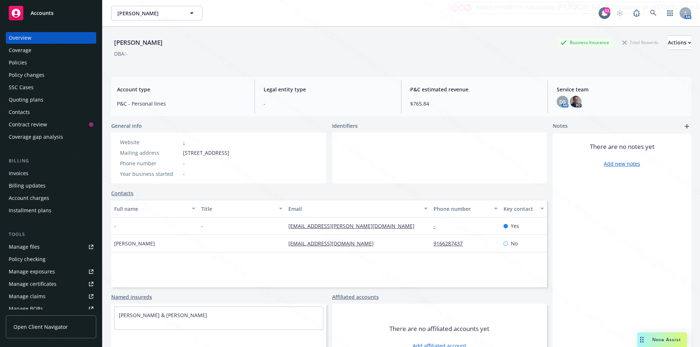
click at [23, 62] on div "Policies" at bounding box center [18, 63] width 18 height 12
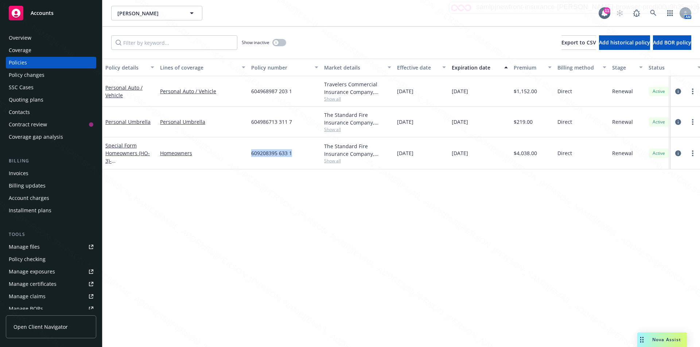
drag, startPoint x: 295, startPoint y: 153, endPoint x: 258, endPoint y: 154, distance: 37.2
click at [245, 152] on div "Special Form Homeowners (HO-3) - [STREET_ADDRESS][PERSON_NAME] Homeowners 60920…" at bounding box center [454, 153] width 704 height 32
